Goal: Transaction & Acquisition: Purchase product/service

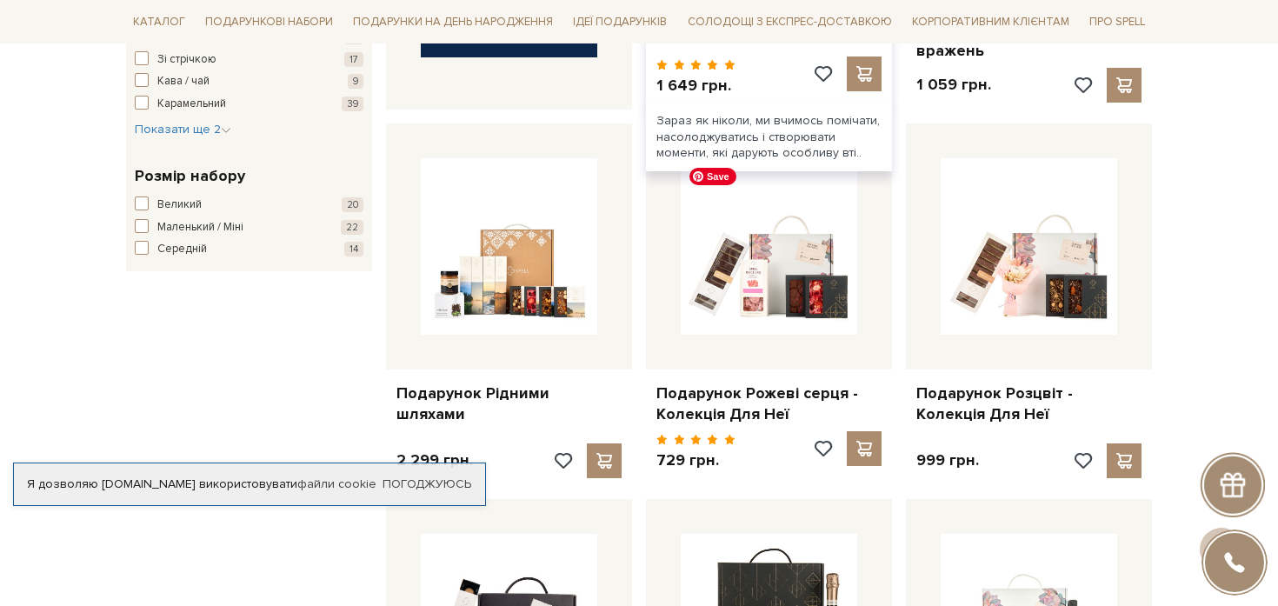
scroll to position [713, 0]
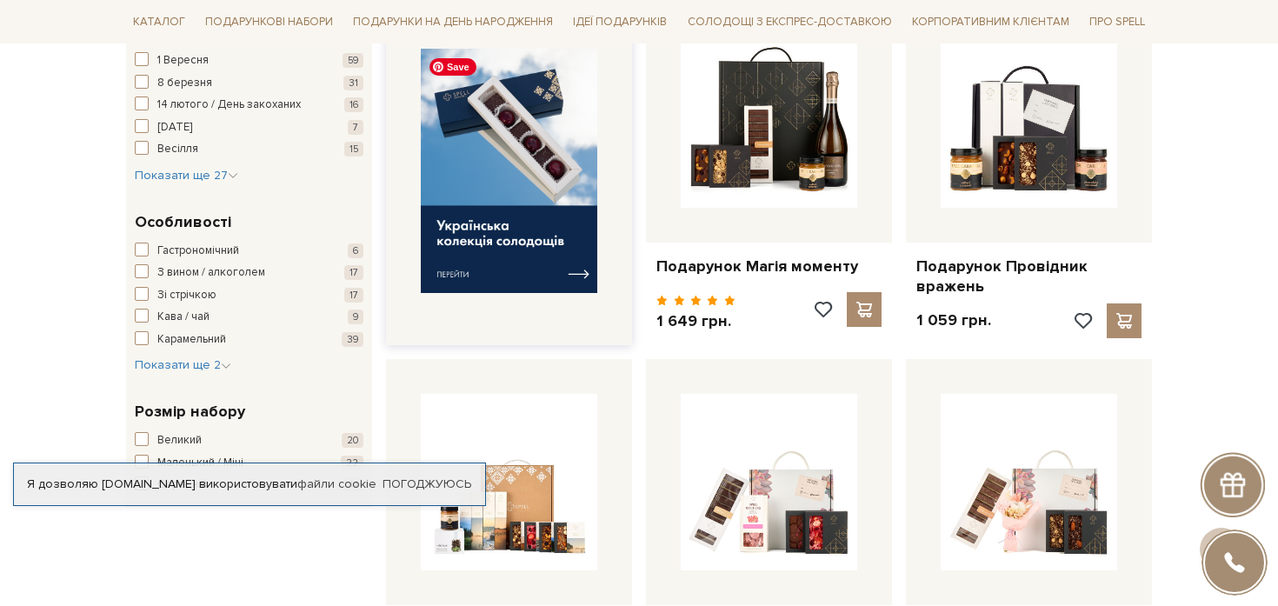
click at [518, 166] on img at bounding box center [509, 171] width 176 height 244
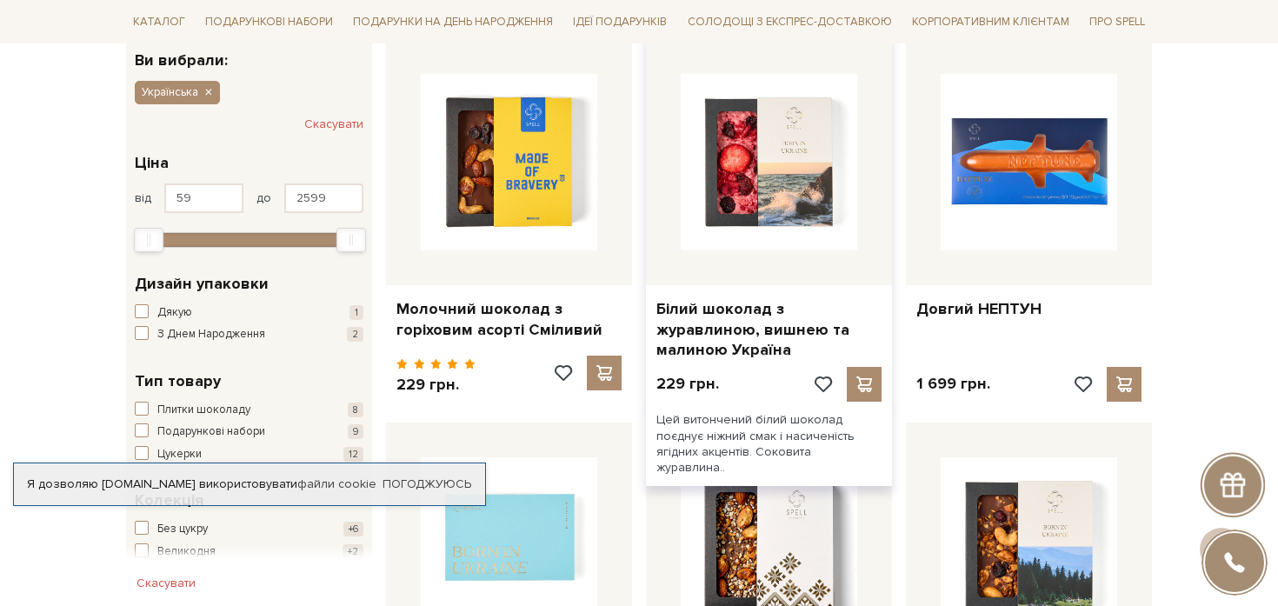
scroll to position [302, 0]
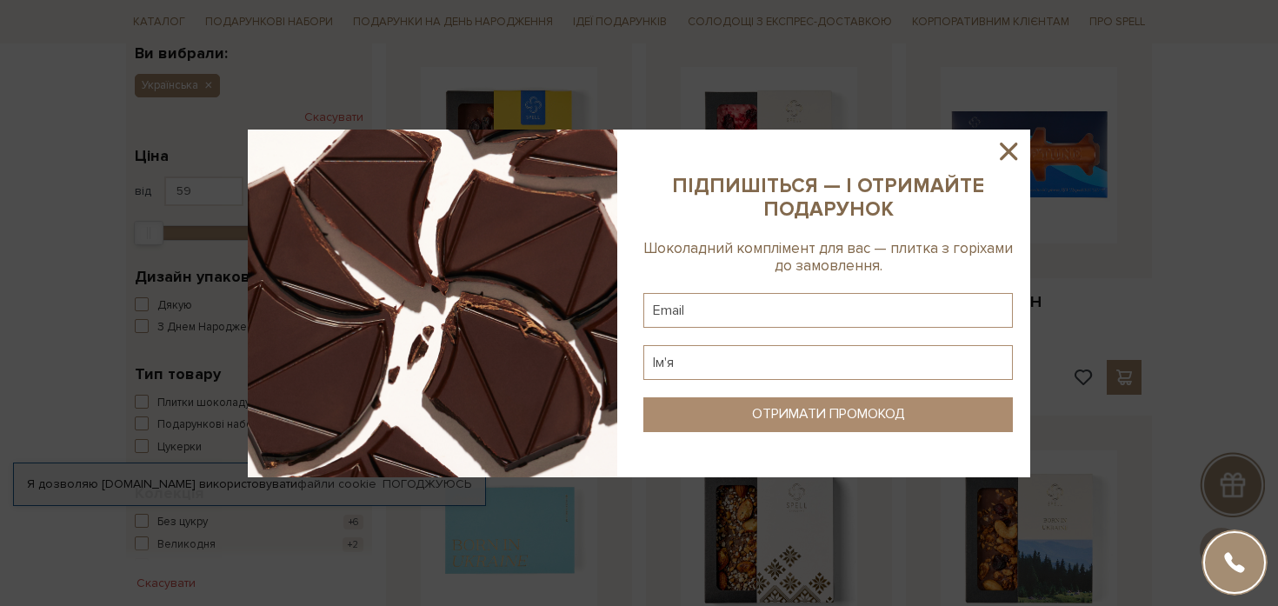
click at [1013, 148] on icon at bounding box center [1008, 151] width 17 height 17
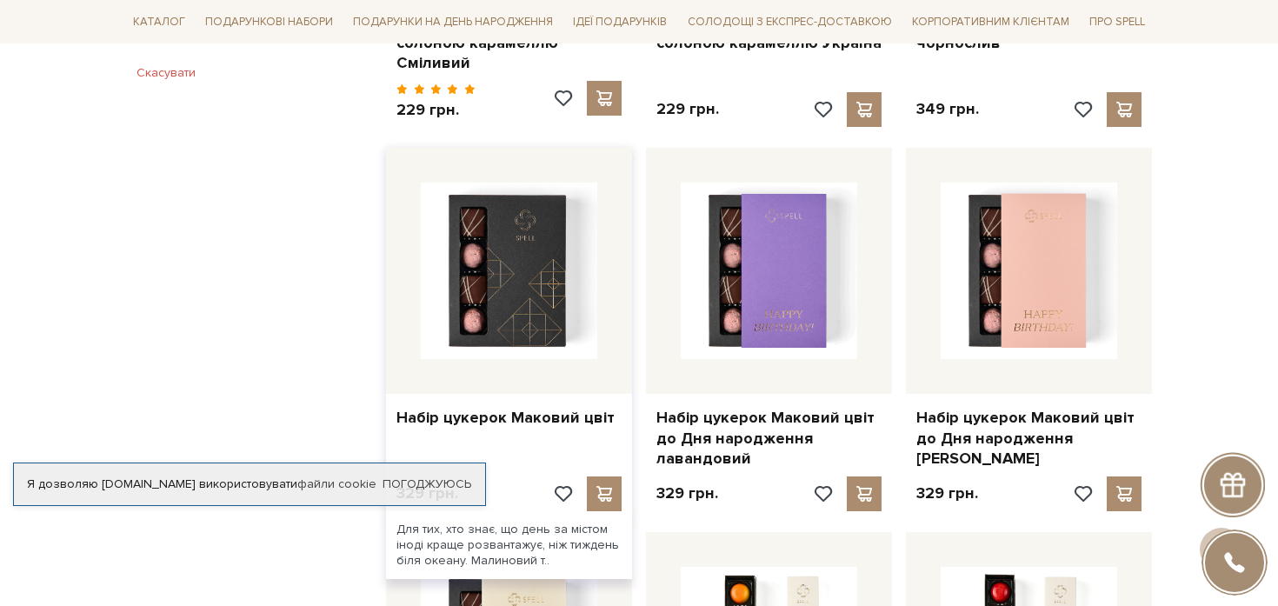
scroll to position [1397, 0]
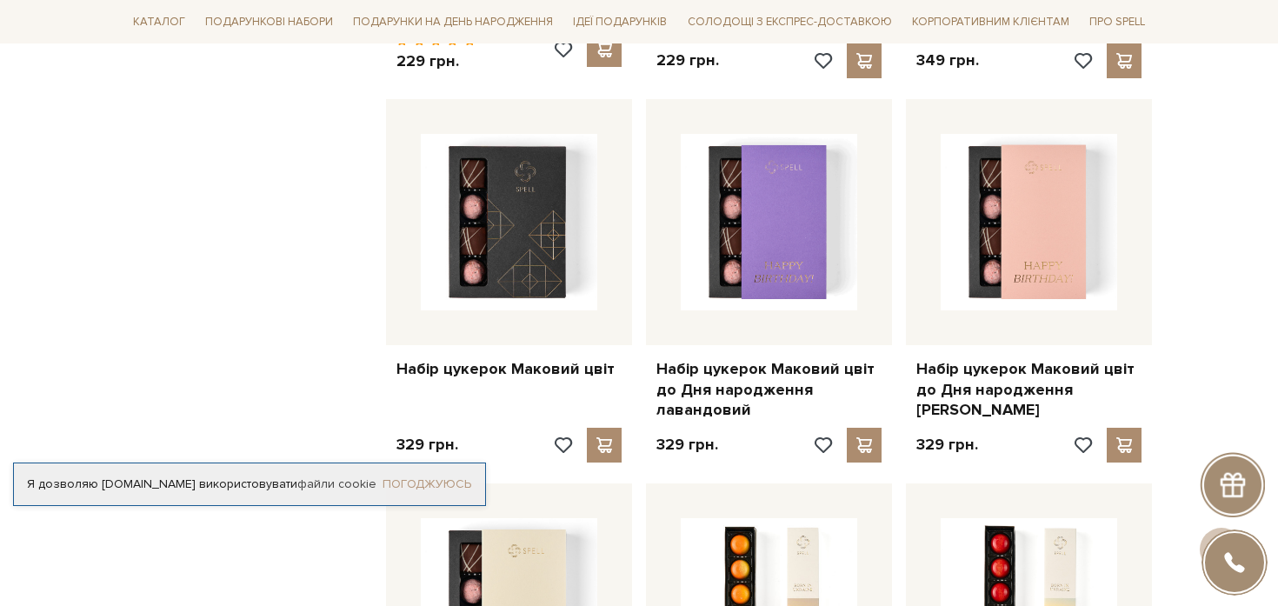
click at [436, 476] on link "Погоджуюсь" at bounding box center [426, 484] width 89 height 16
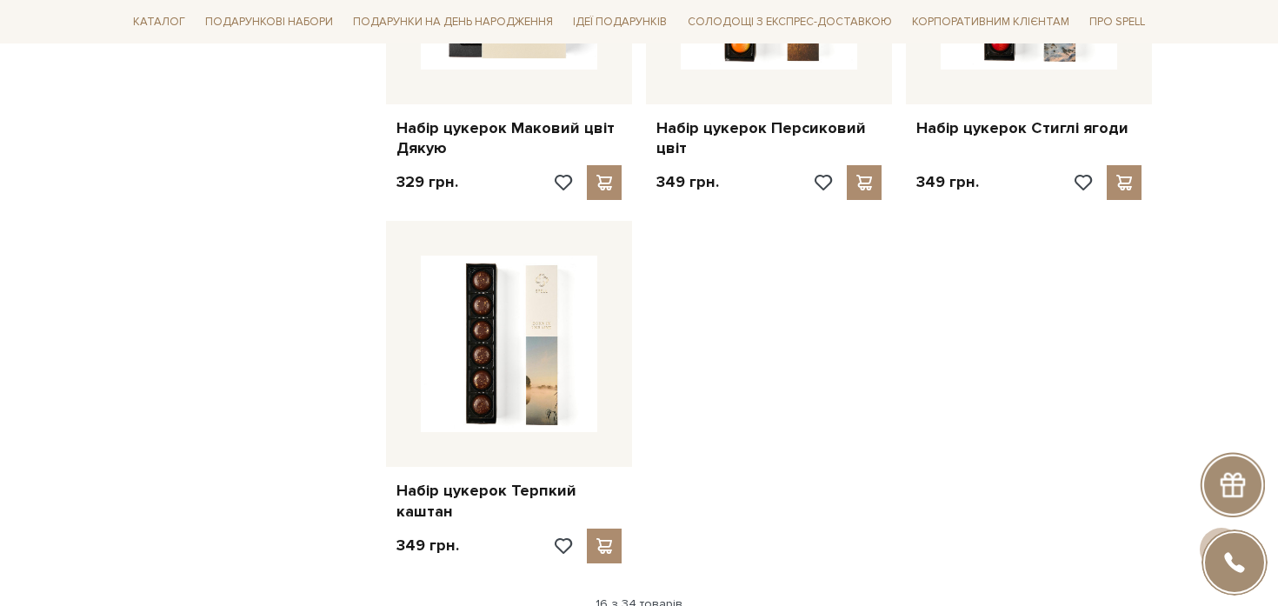
scroll to position [2129, 0]
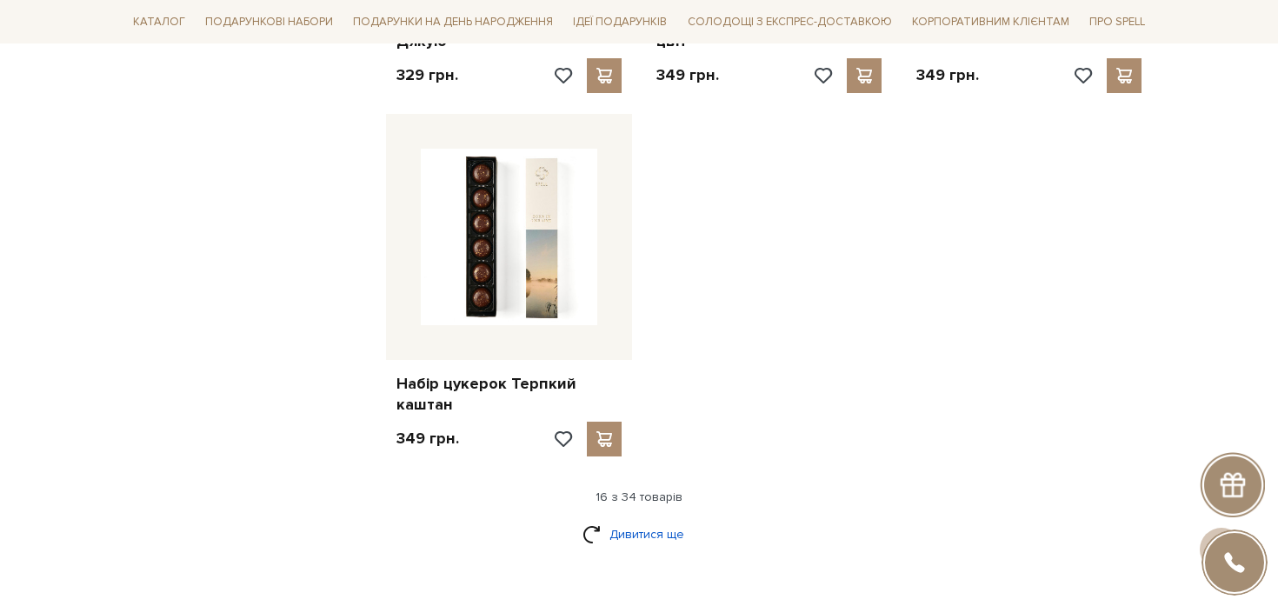
click at [634, 519] on link "Дивитися ще" at bounding box center [638, 534] width 113 height 30
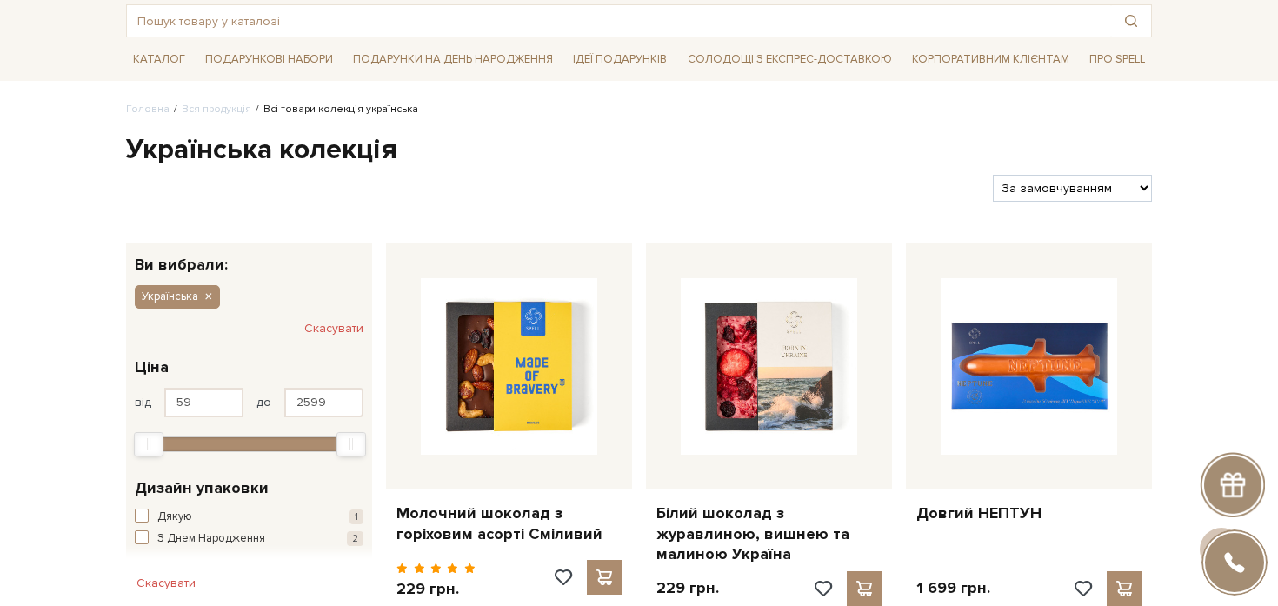
scroll to position [148, 0]
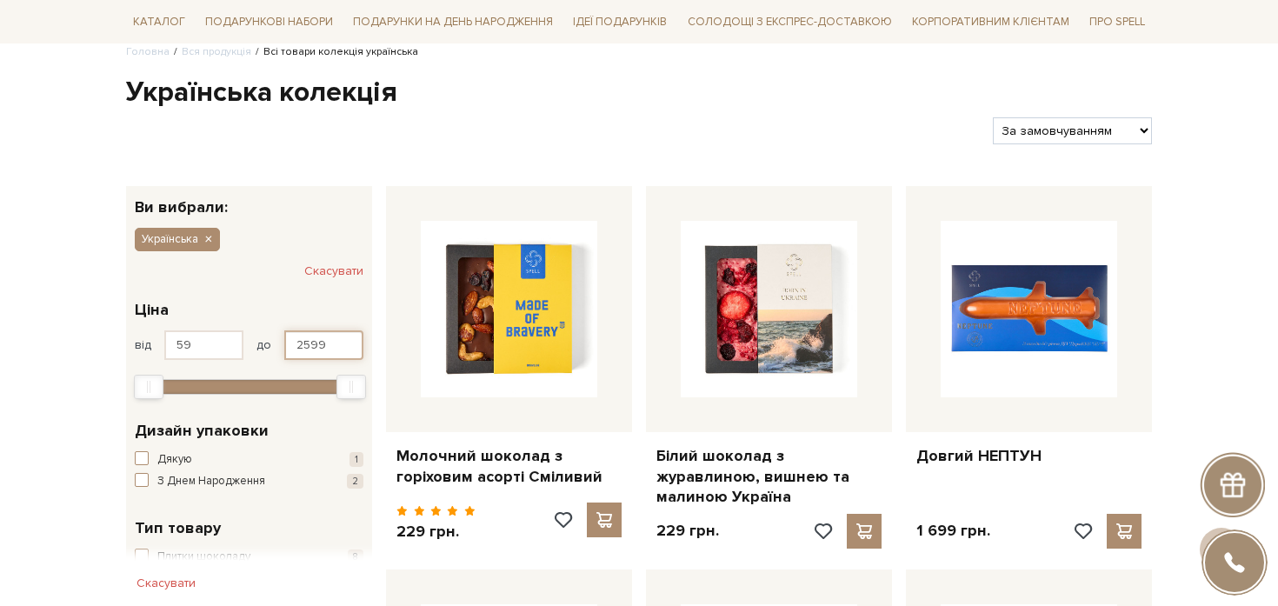
drag, startPoint x: 336, startPoint y: 342, endPoint x: 274, endPoint y: 342, distance: 61.7
click at [280, 342] on div "від 59 до 2599" at bounding box center [249, 345] width 229 height 30
type input "300"
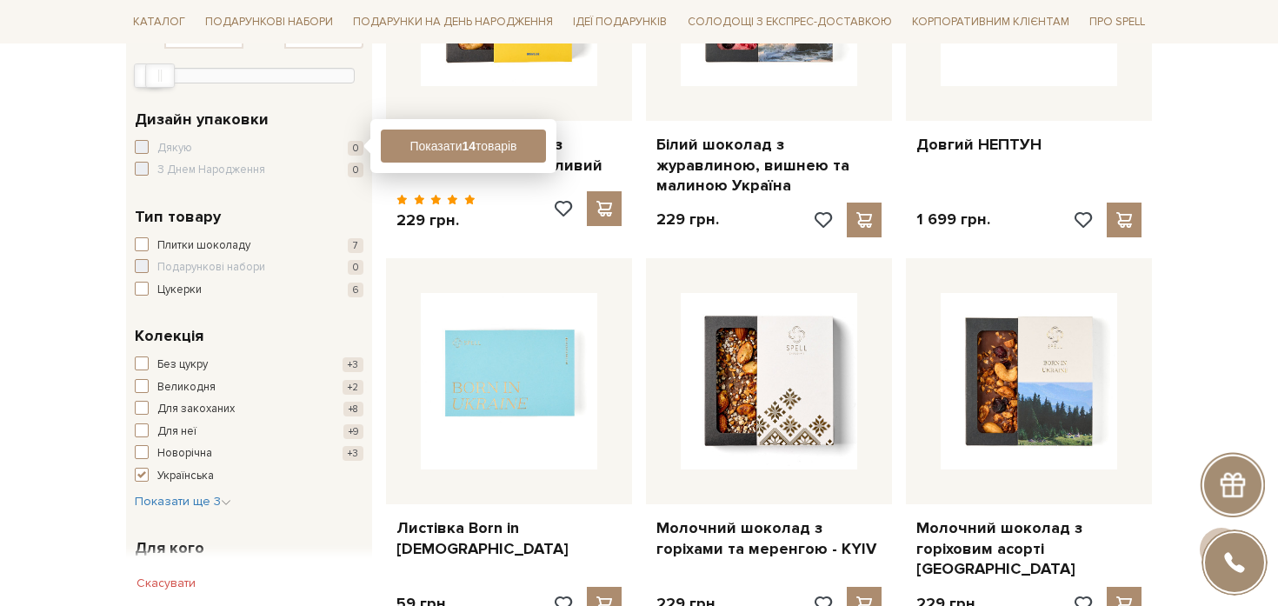
scroll to position [0, 0]
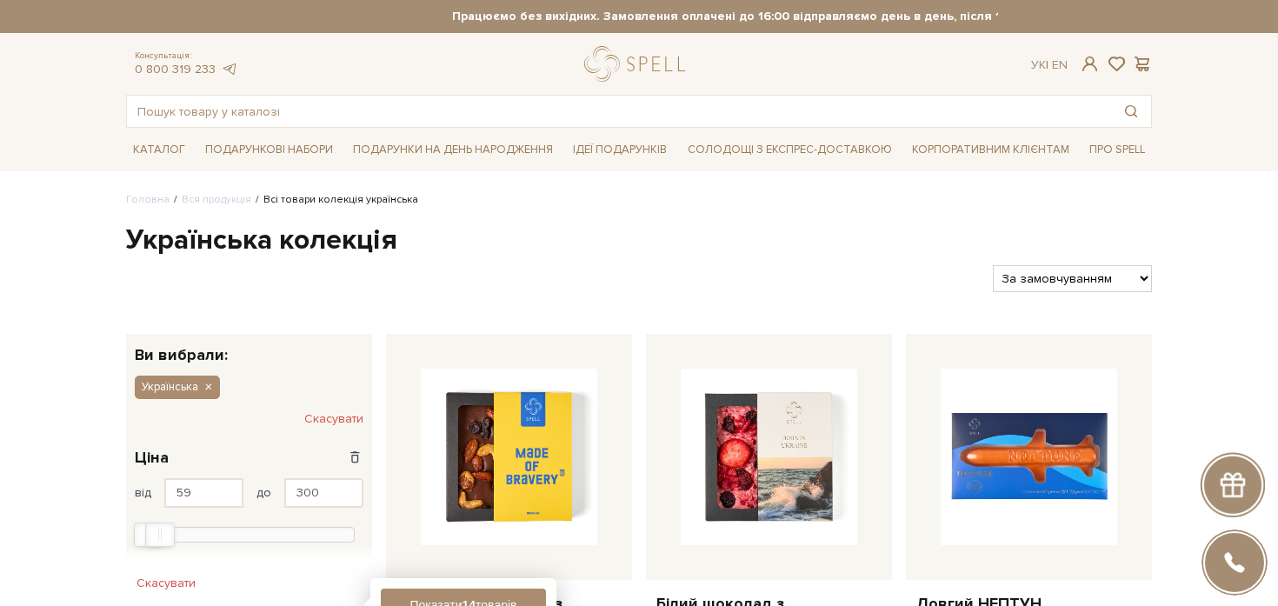
click at [1063, 281] on select "За замовчуванням За Ціною (зростання) За Ціною (зменшення) Новинки За популярні…" at bounding box center [1072, 278] width 159 height 27
select select "[URL][DOMAIN_NAME]"
click at [993, 265] on select "За замовчуванням За Ціною (зростання) За Ціною (зменшення) Новинки За популярні…" at bounding box center [1072, 278] width 159 height 27
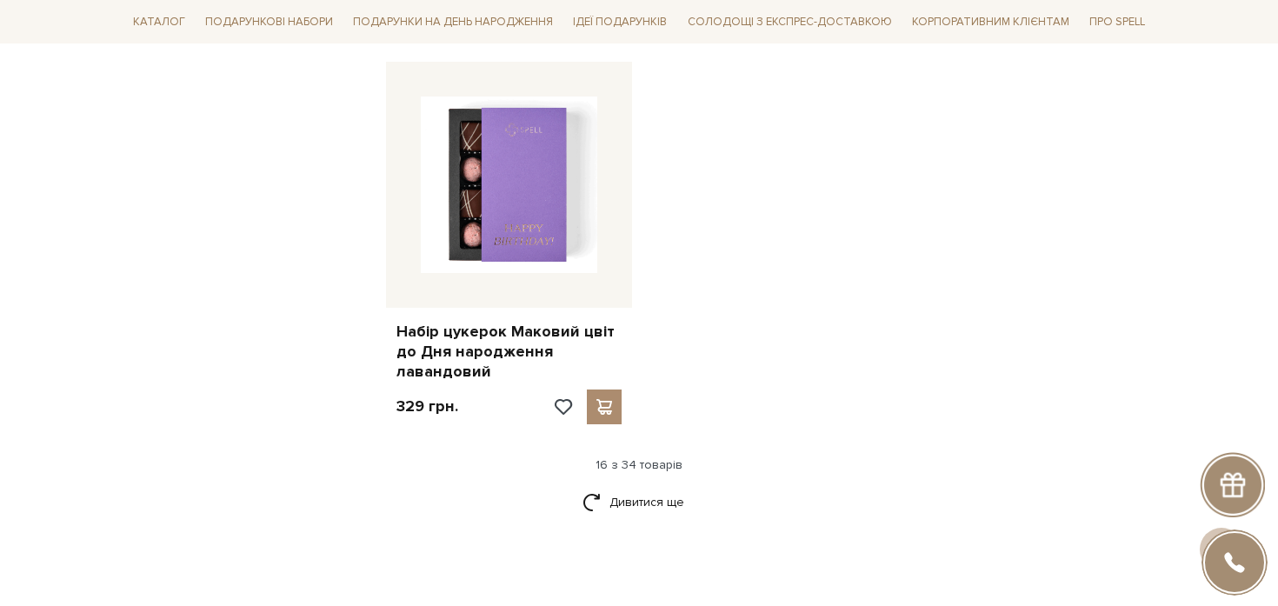
scroll to position [2177, 0]
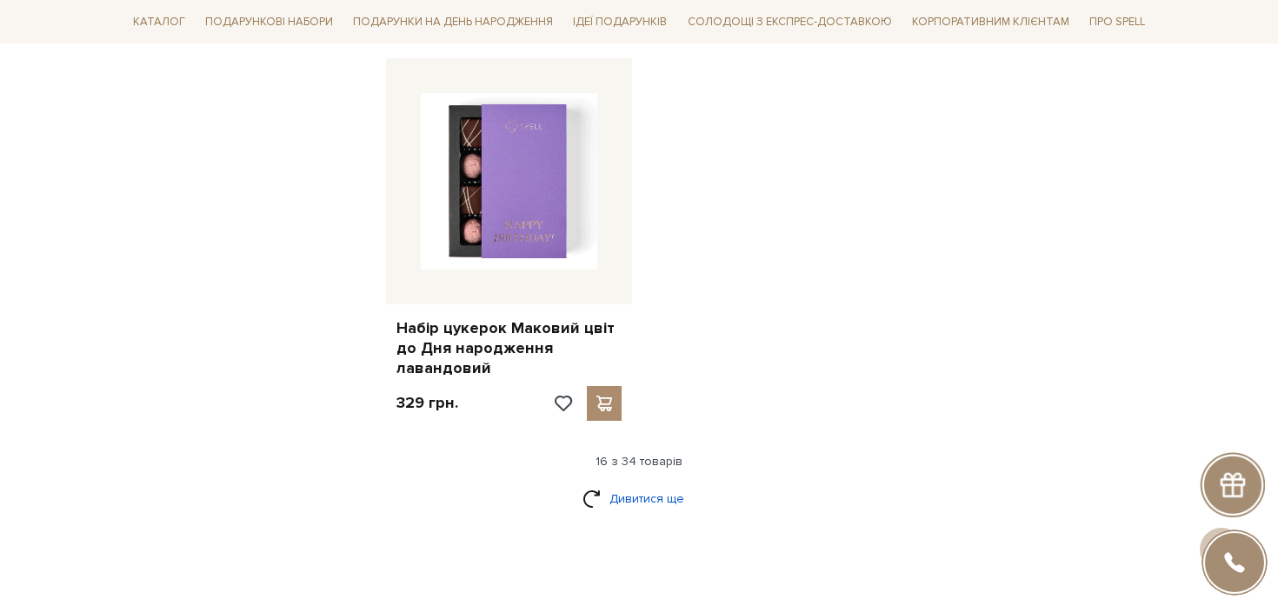
click at [667, 488] on link "Дивитися ще" at bounding box center [638, 498] width 113 height 30
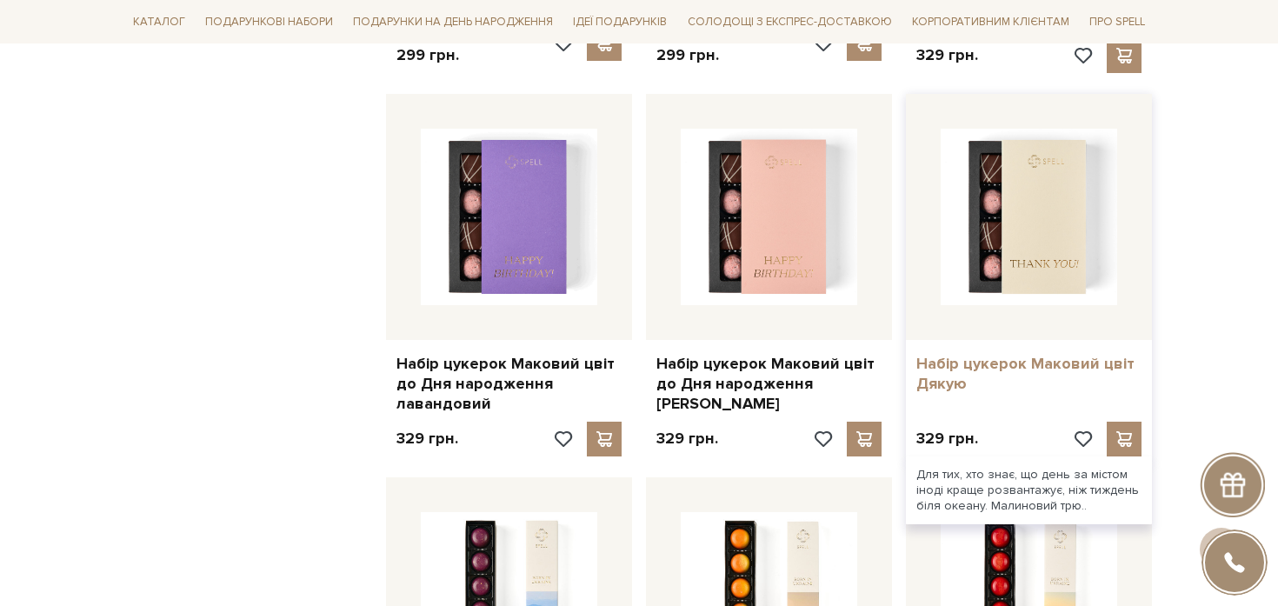
scroll to position [2129, 0]
